Goal: Information Seeking & Learning: Learn about a topic

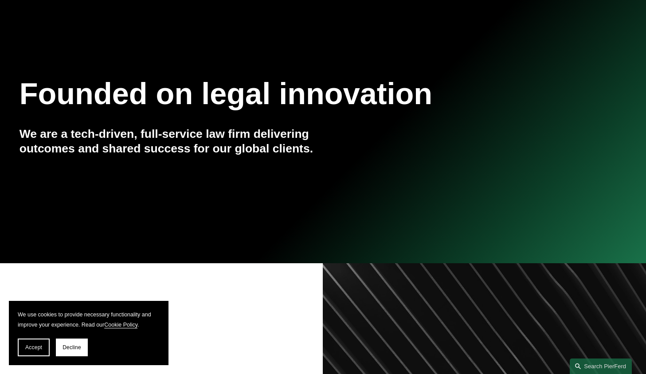
scroll to position [148, 0]
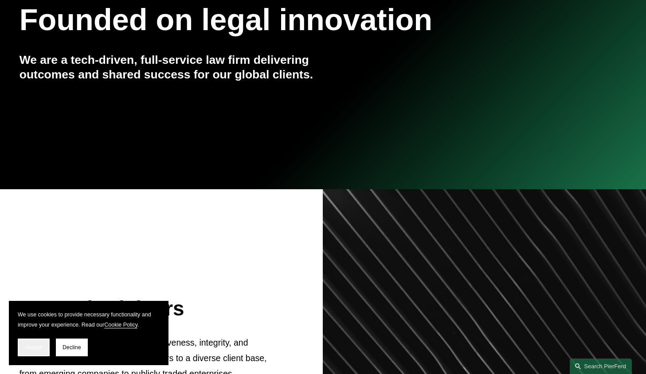
click at [39, 343] on button "Accept" at bounding box center [34, 348] width 32 height 18
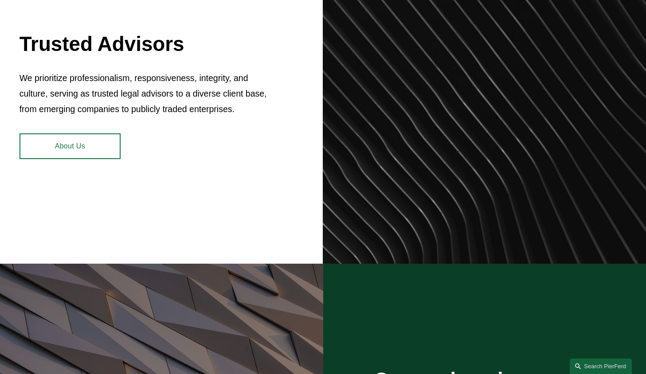
scroll to position [0, 0]
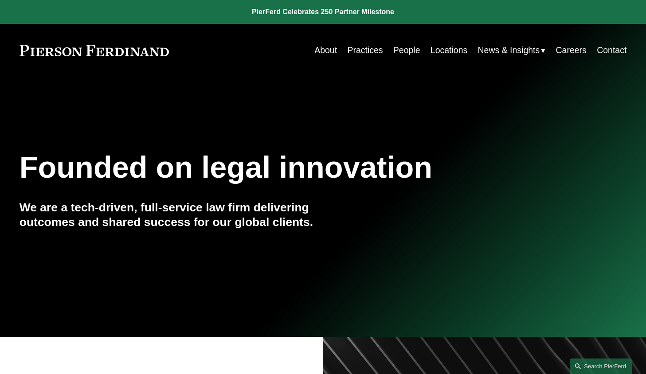
click at [405, 50] on link "People" at bounding box center [406, 50] width 27 height 17
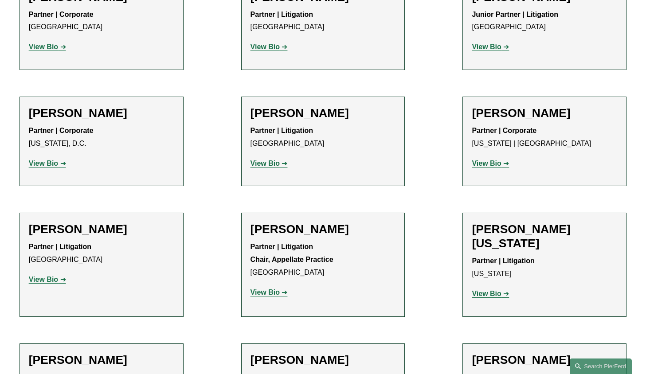
scroll to position [10869, 0]
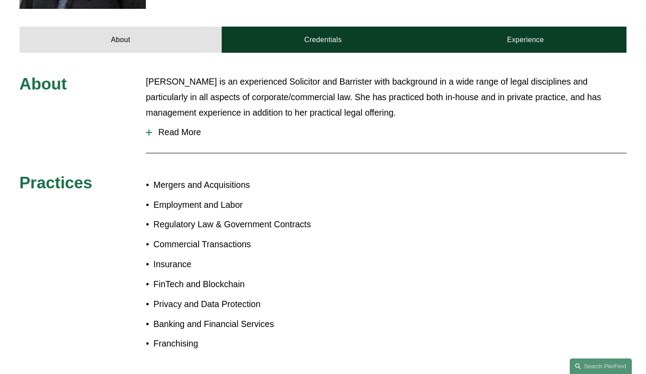
scroll to position [295, 0]
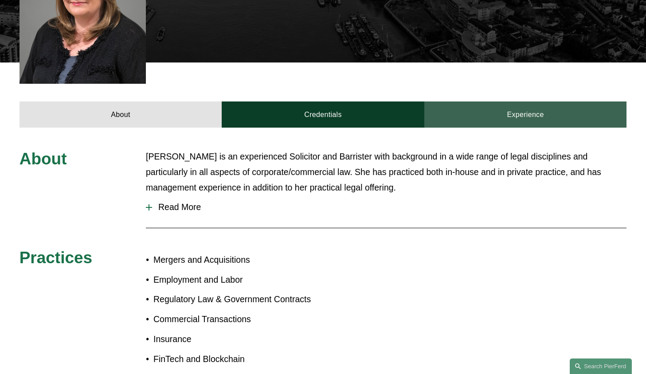
click at [545, 102] on link "Experience" at bounding box center [526, 115] width 203 height 26
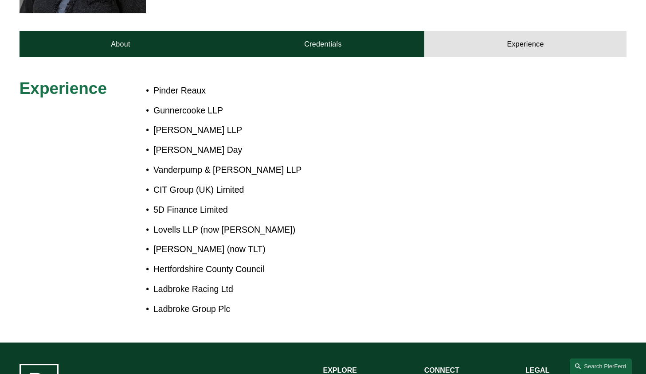
scroll to position [370, 0]
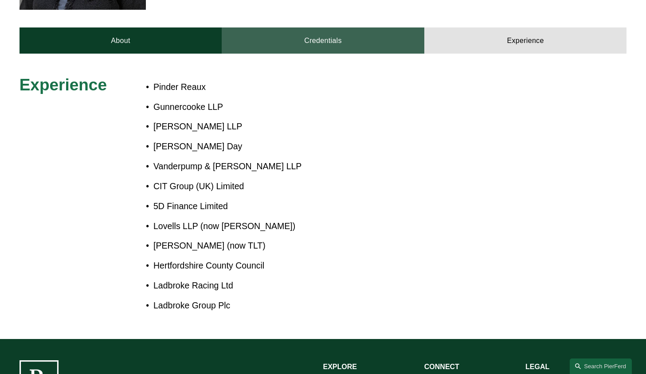
click at [339, 30] on link "Credentials" at bounding box center [323, 41] width 203 height 26
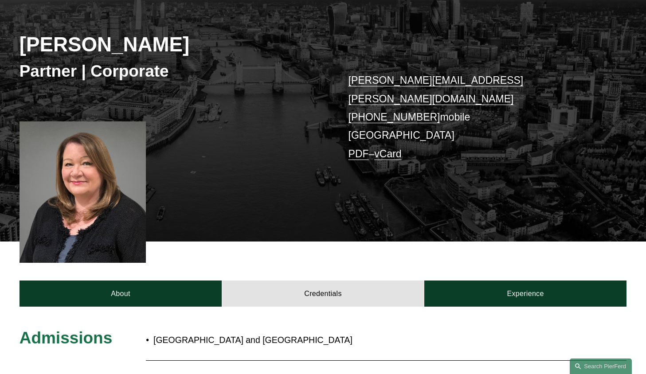
scroll to position [74, 0]
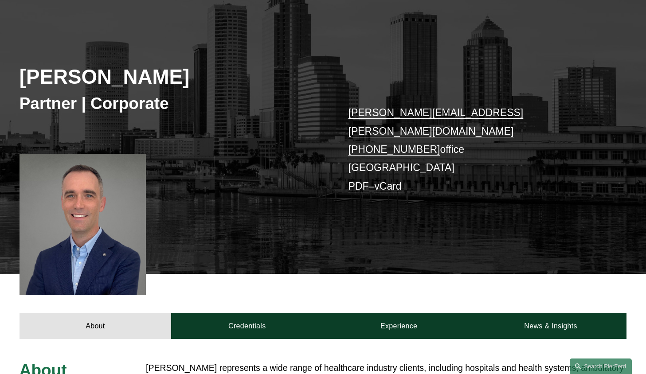
scroll to position [295, 0]
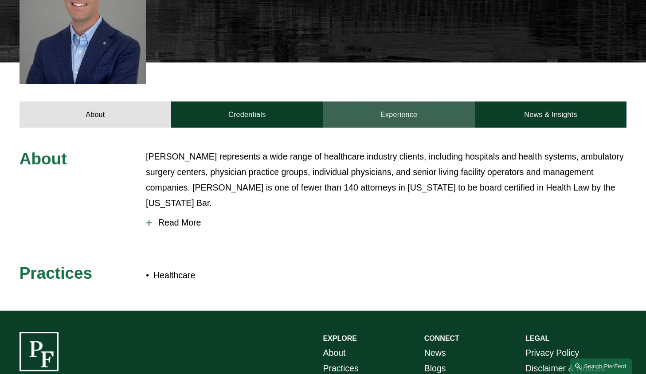
click at [396, 102] on link "Experience" at bounding box center [399, 115] width 152 height 26
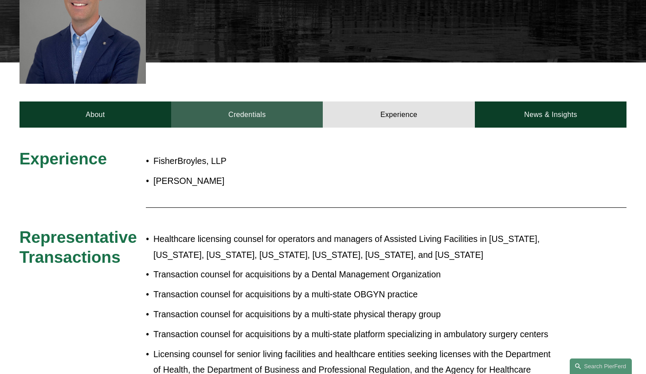
click at [271, 106] on link "Credentials" at bounding box center [247, 115] width 152 height 26
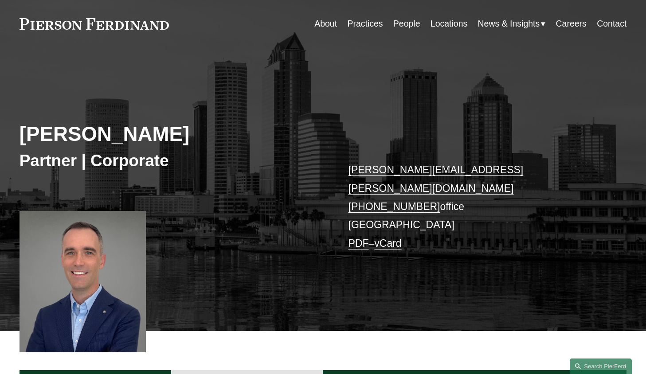
scroll to position [0, 0]
